Goal: Task Accomplishment & Management: Complete application form

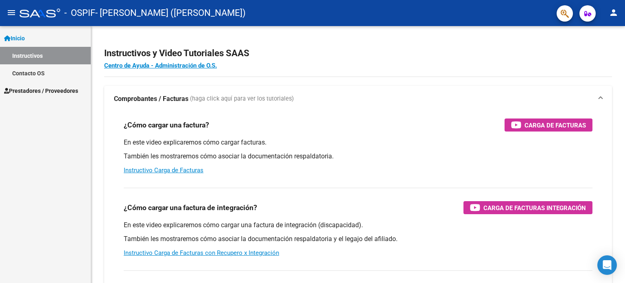
click at [48, 91] on span "Prestadores / Proveedores" at bounding box center [41, 90] width 74 height 9
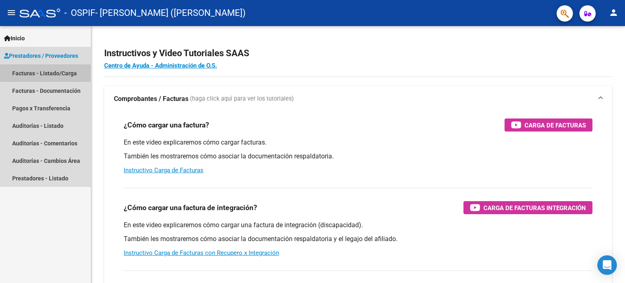
click at [56, 74] on link "Facturas - Listado/Carga" at bounding box center [45, 73] width 91 height 18
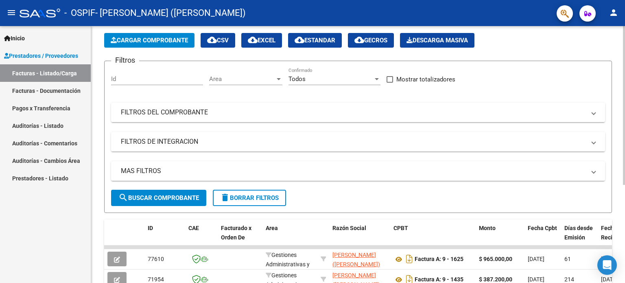
scroll to position [81, 0]
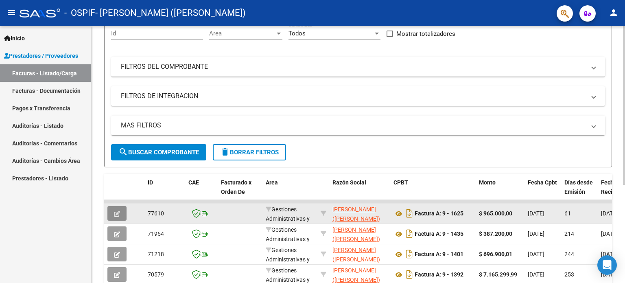
click at [113, 213] on button "button" at bounding box center [116, 213] width 19 height 15
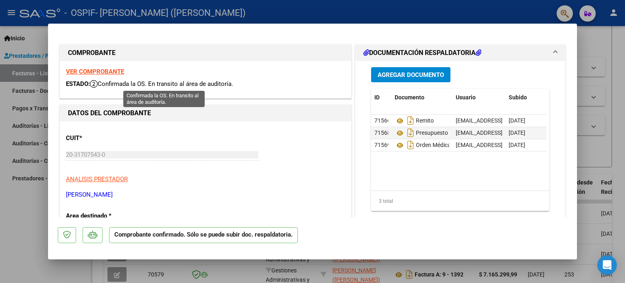
click at [96, 83] on icon at bounding box center [94, 84] width 8 height 8
click at [96, 70] on strong "VER COMPROBANTE" at bounding box center [95, 71] width 58 height 7
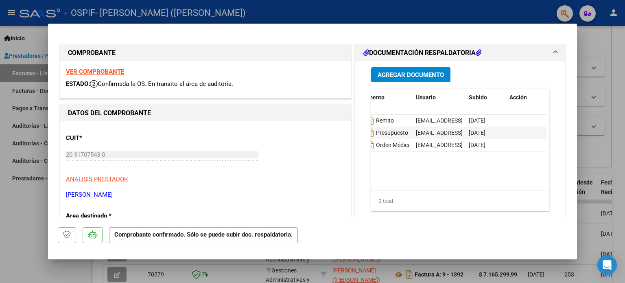
scroll to position [0, 0]
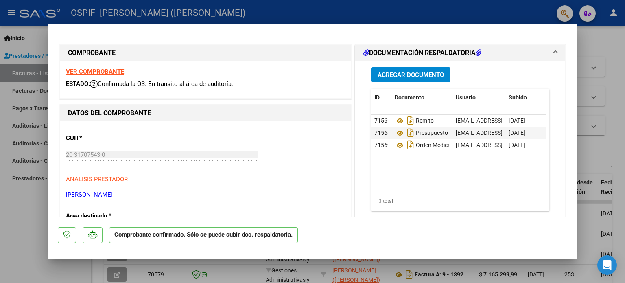
click at [366, 15] on div at bounding box center [312, 141] width 625 height 283
type input "$ 0,00"
